Goal: Transaction & Acquisition: Purchase product/service

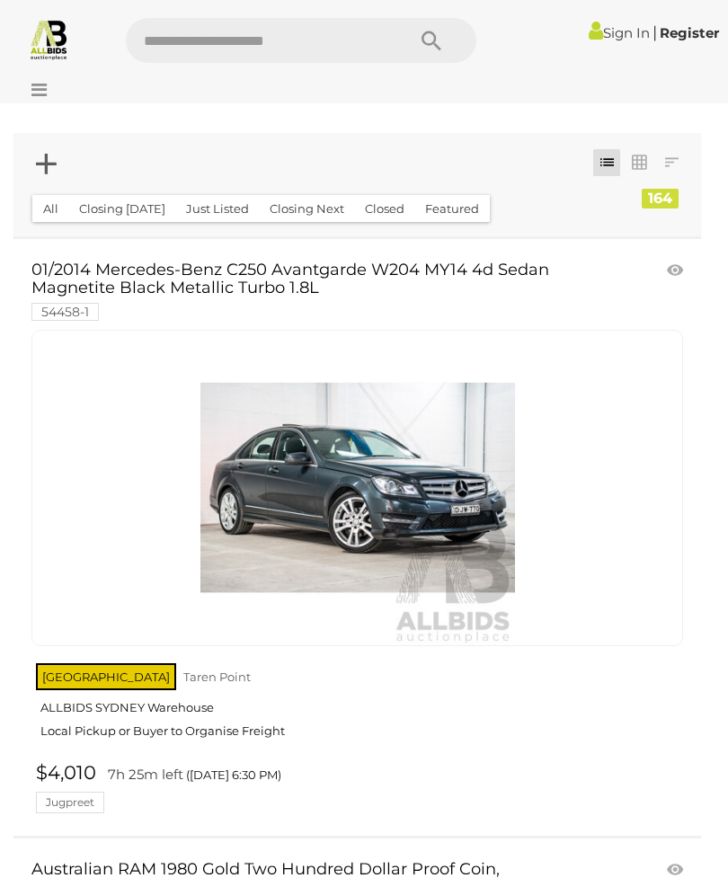
click at [51, 207] on button "All" at bounding box center [50, 209] width 37 height 28
click at [603, 167] on link at bounding box center [606, 162] width 27 height 27
click at [612, 166] on link at bounding box center [606, 162] width 27 height 27
click at [40, 86] on icon at bounding box center [34, 90] width 24 height 18
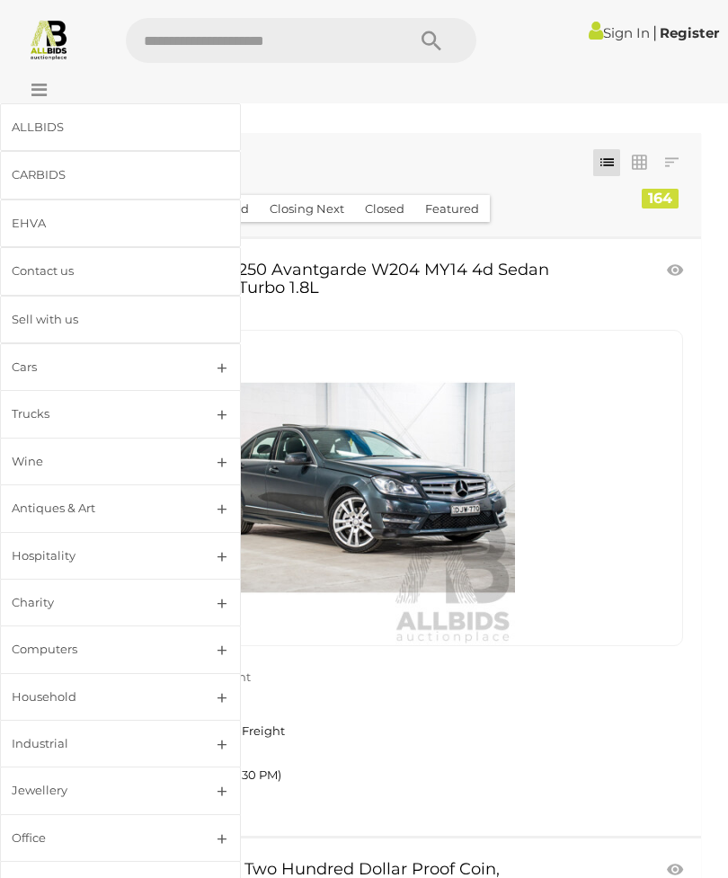
click at [84, 368] on div "Cars" at bounding box center [99, 367] width 174 height 21
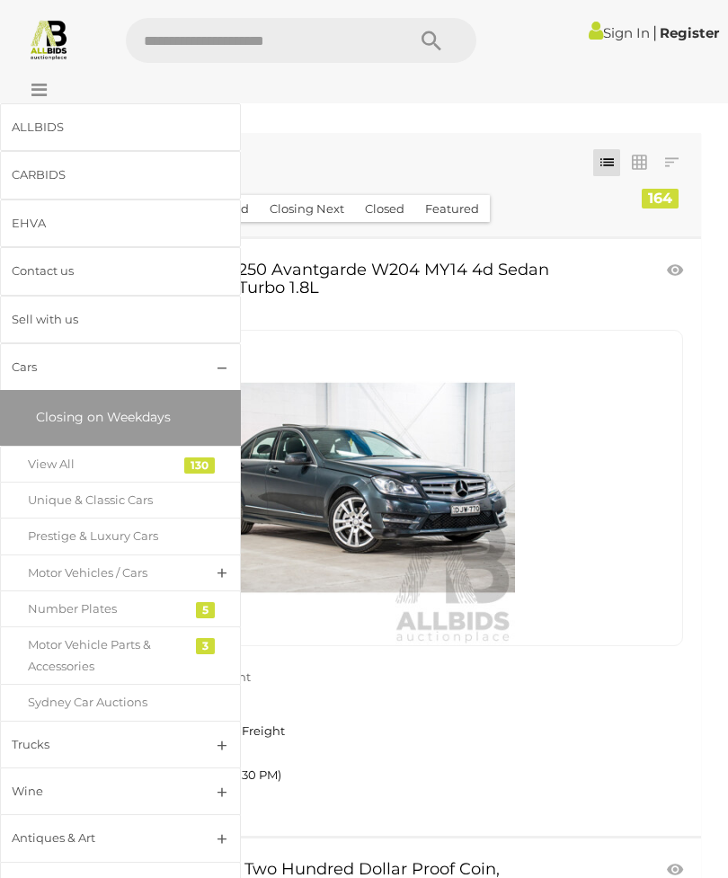
click at [88, 360] on div "Cars" at bounding box center [99, 367] width 174 height 21
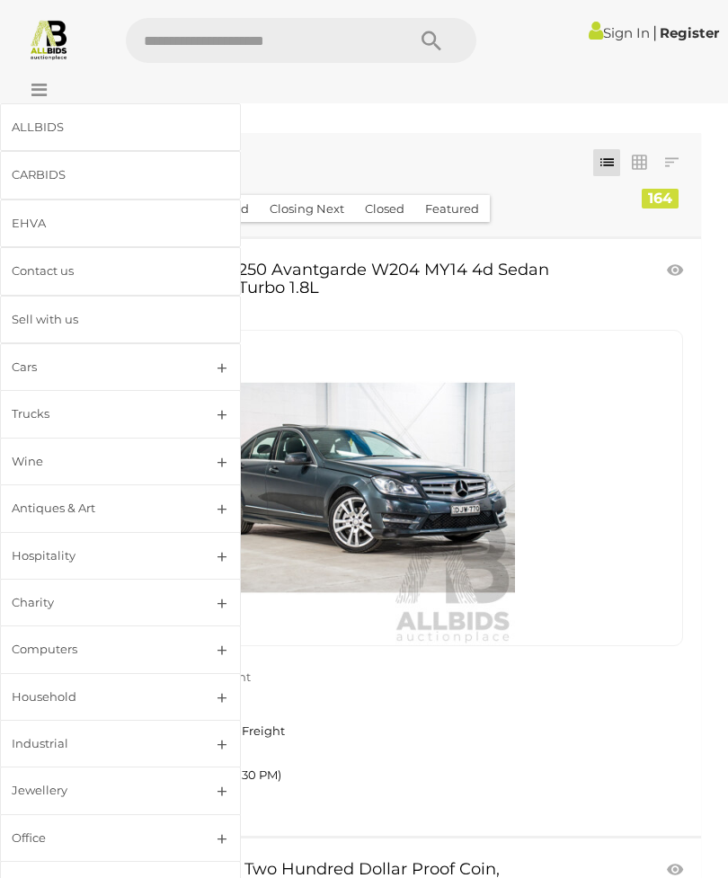
click at [31, 361] on div "Cars" at bounding box center [99, 367] width 174 height 21
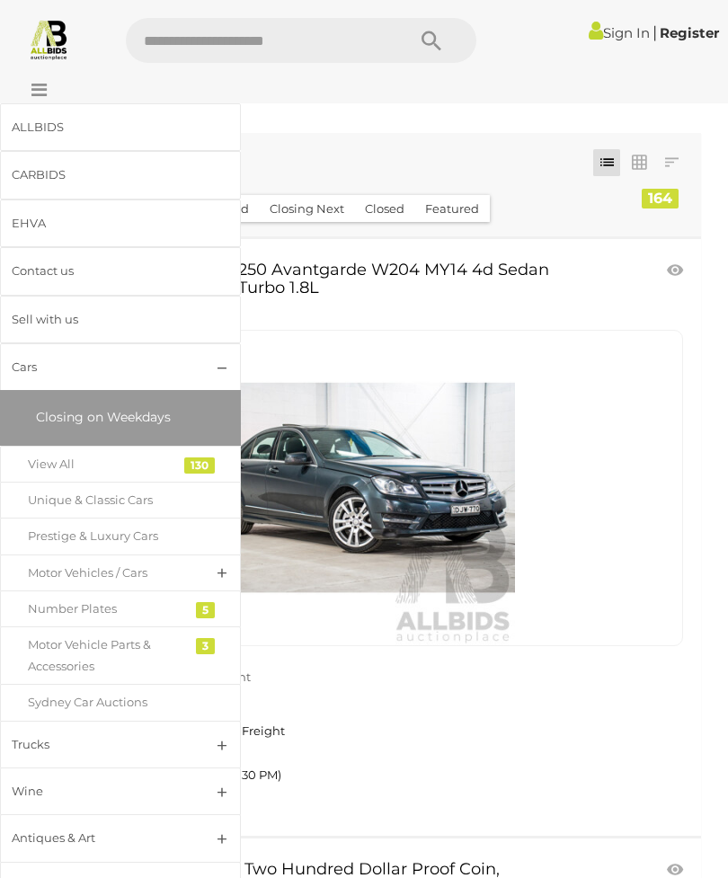
click at [69, 414] on span "Closing on Weekdays" at bounding box center [103, 417] width 135 height 16
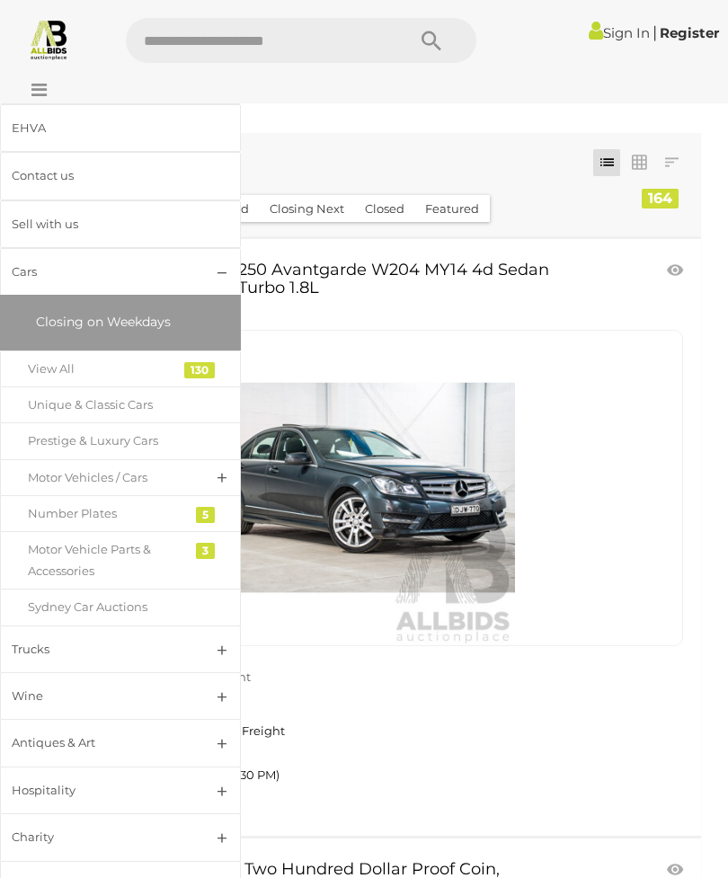
click at [118, 653] on div "Trucks" at bounding box center [99, 649] width 174 height 21
click at [216, 469] on link "Motor Vehicles / Cars" at bounding box center [120, 477] width 241 height 37
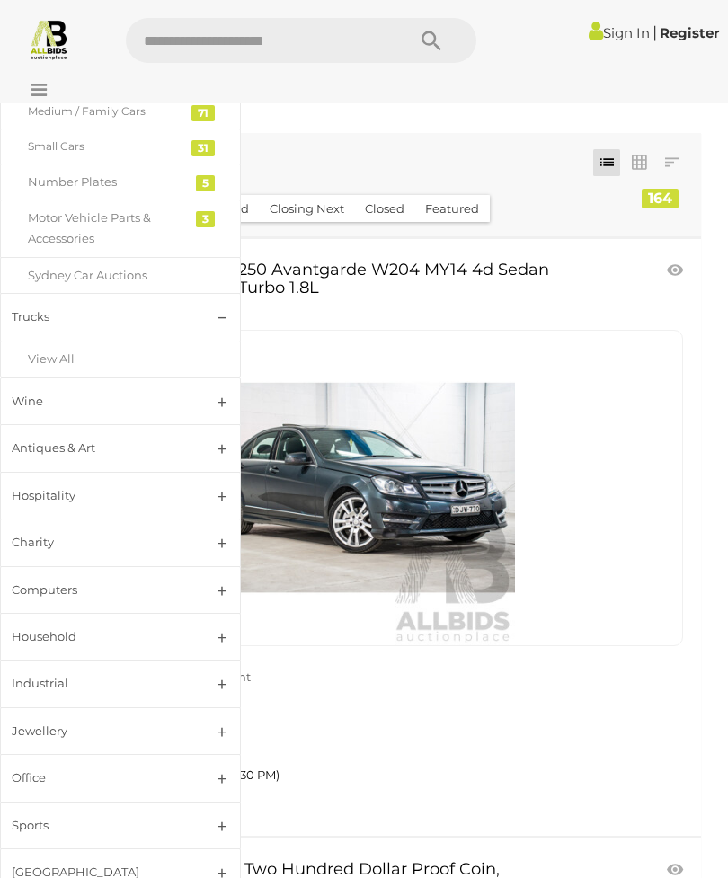
click at [207, 622] on link "Household" at bounding box center [120, 637] width 241 height 48
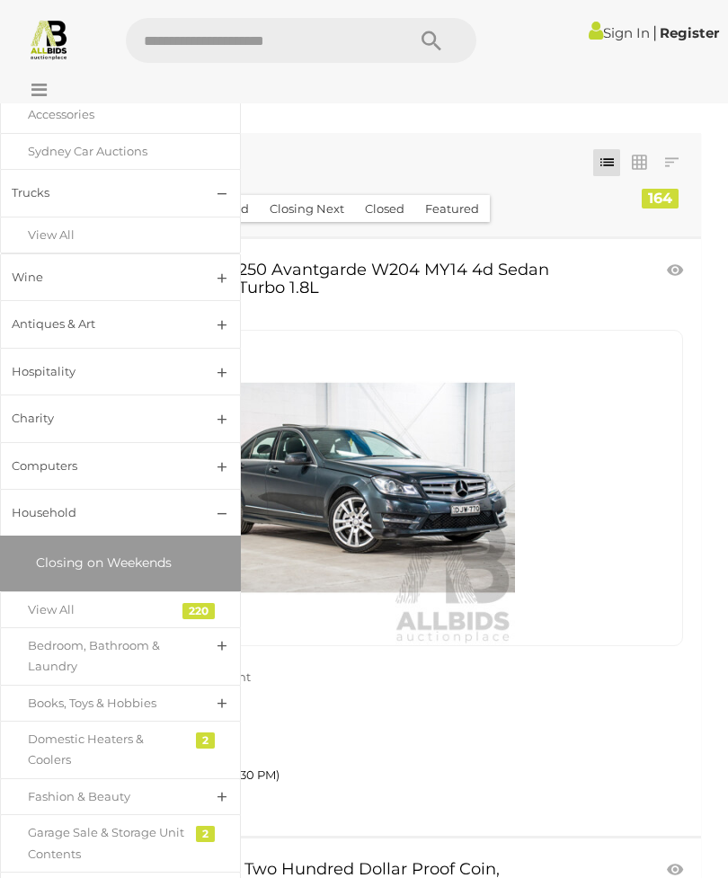
click at [69, 560] on link "Closing on Weekends" at bounding box center [120, 563] width 223 height 37
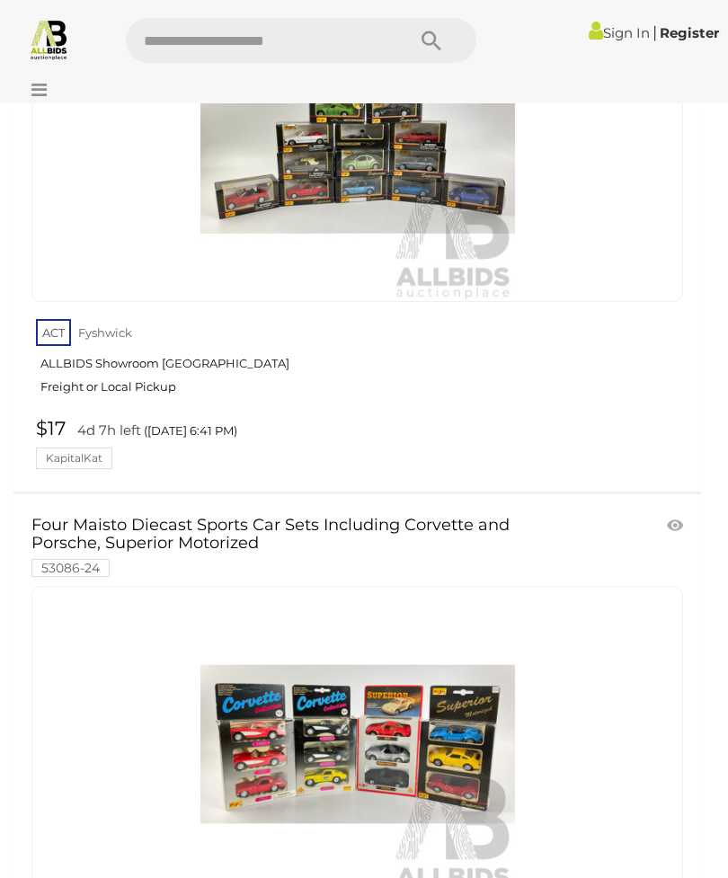
scroll to position [23265, 0]
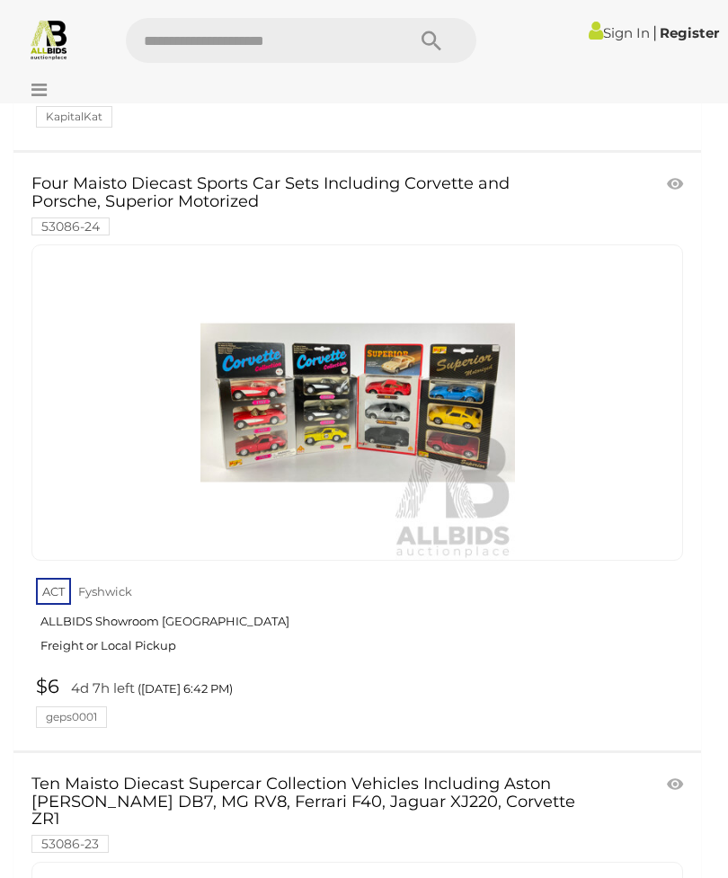
click at [210, 29] on input "text" at bounding box center [257, 40] width 262 height 45
type input "*****"
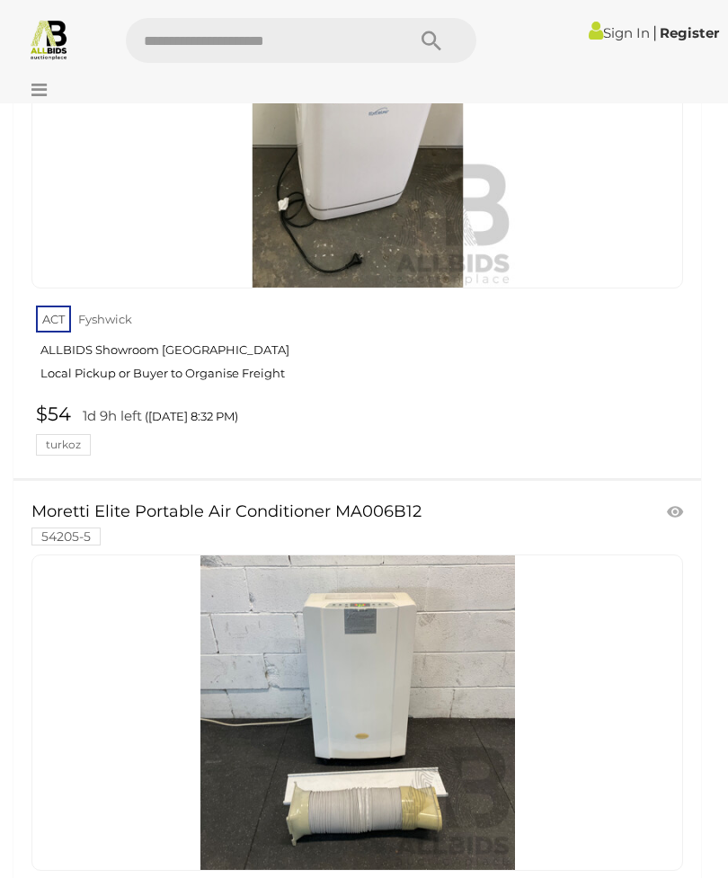
scroll to position [25729, 0]
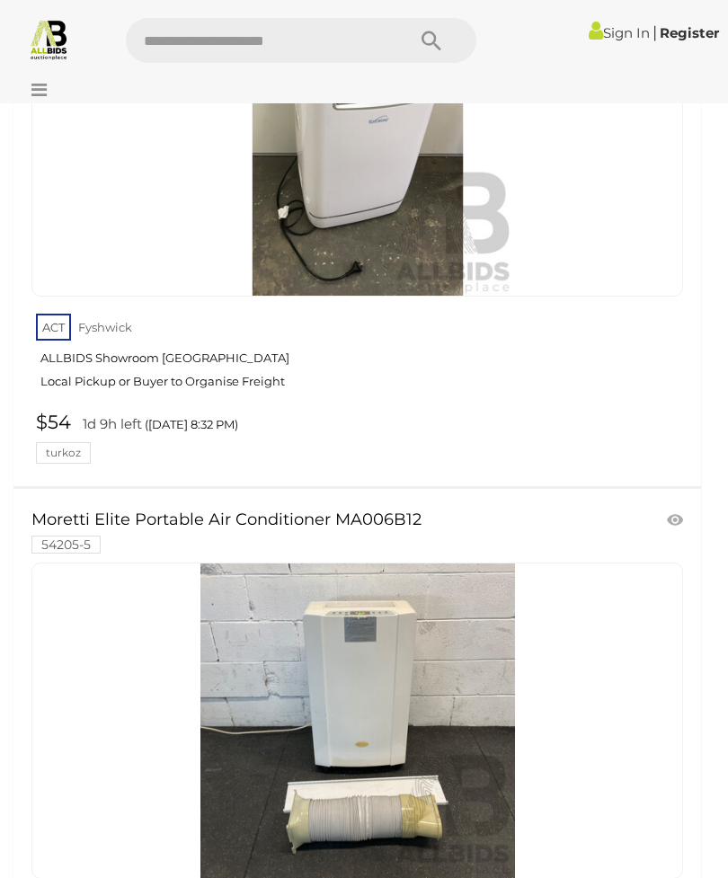
click at [258, 53] on input "text" at bounding box center [257, 40] width 262 height 45
type input "*******"
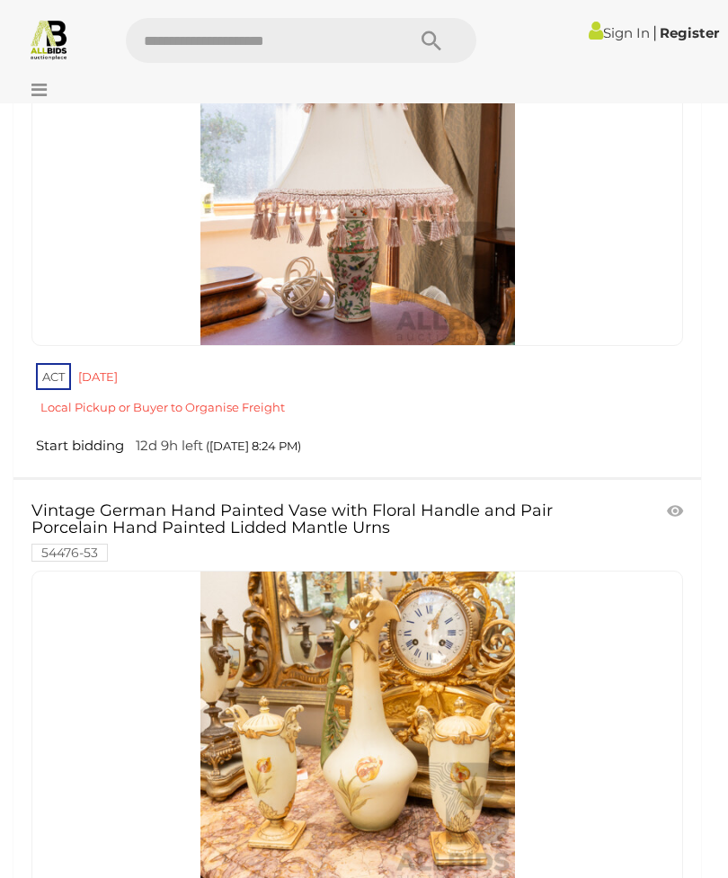
scroll to position [28309, 0]
